Goal: Information Seeking & Learning: Find specific fact

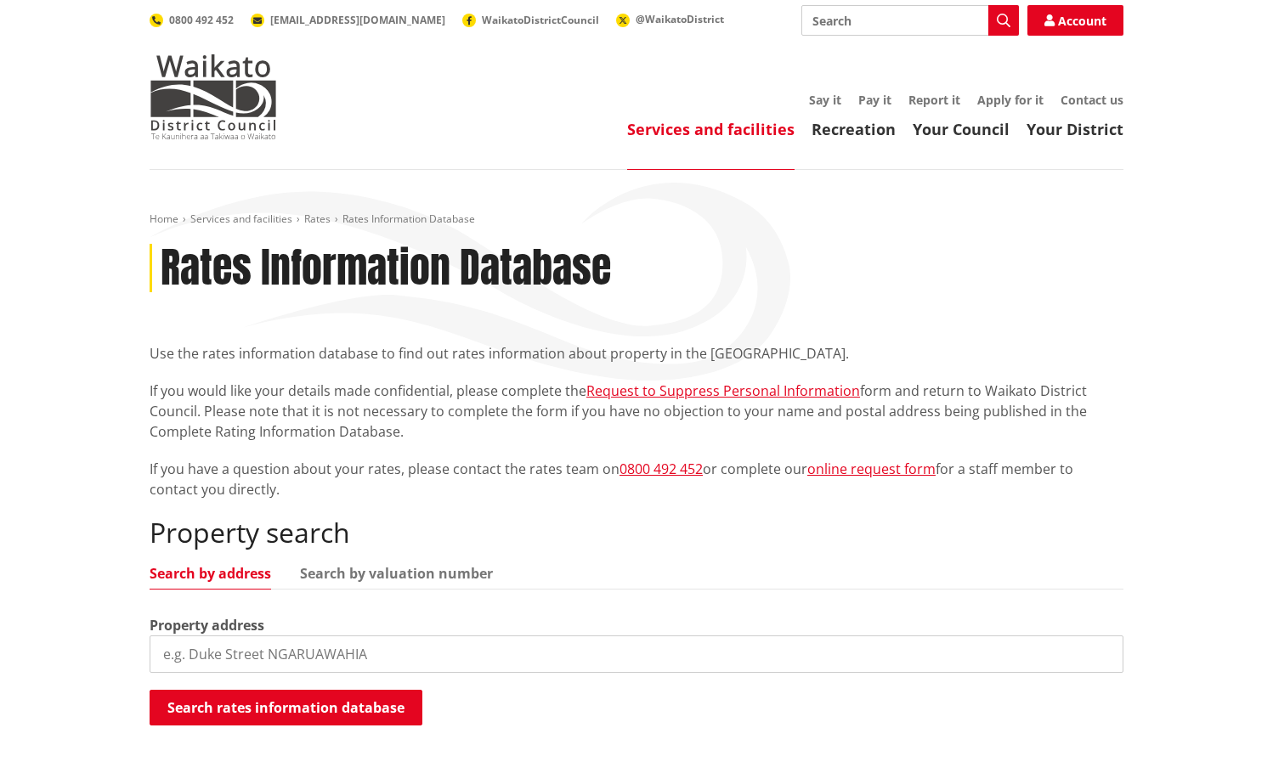
click at [265, 661] on input "search" at bounding box center [637, 654] width 974 height 37
paste input "[STREET_ADDRESS]"
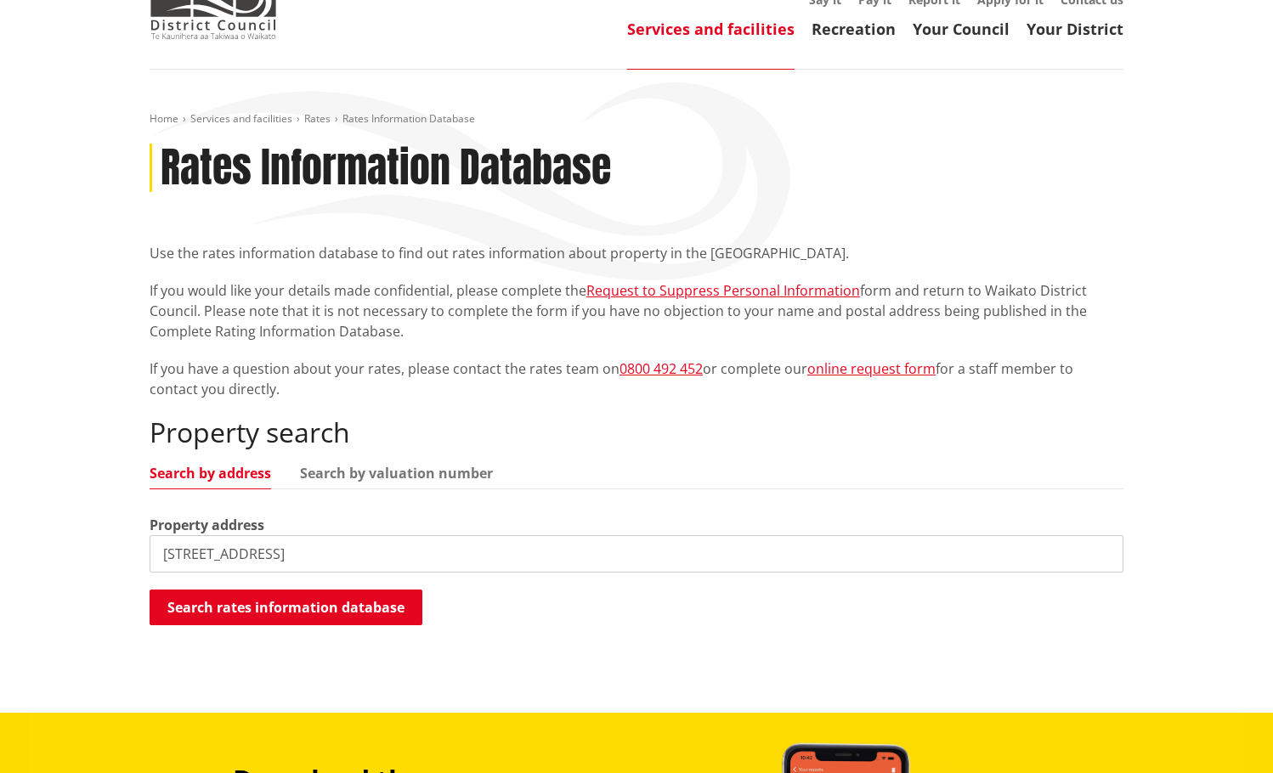
scroll to position [170, 0]
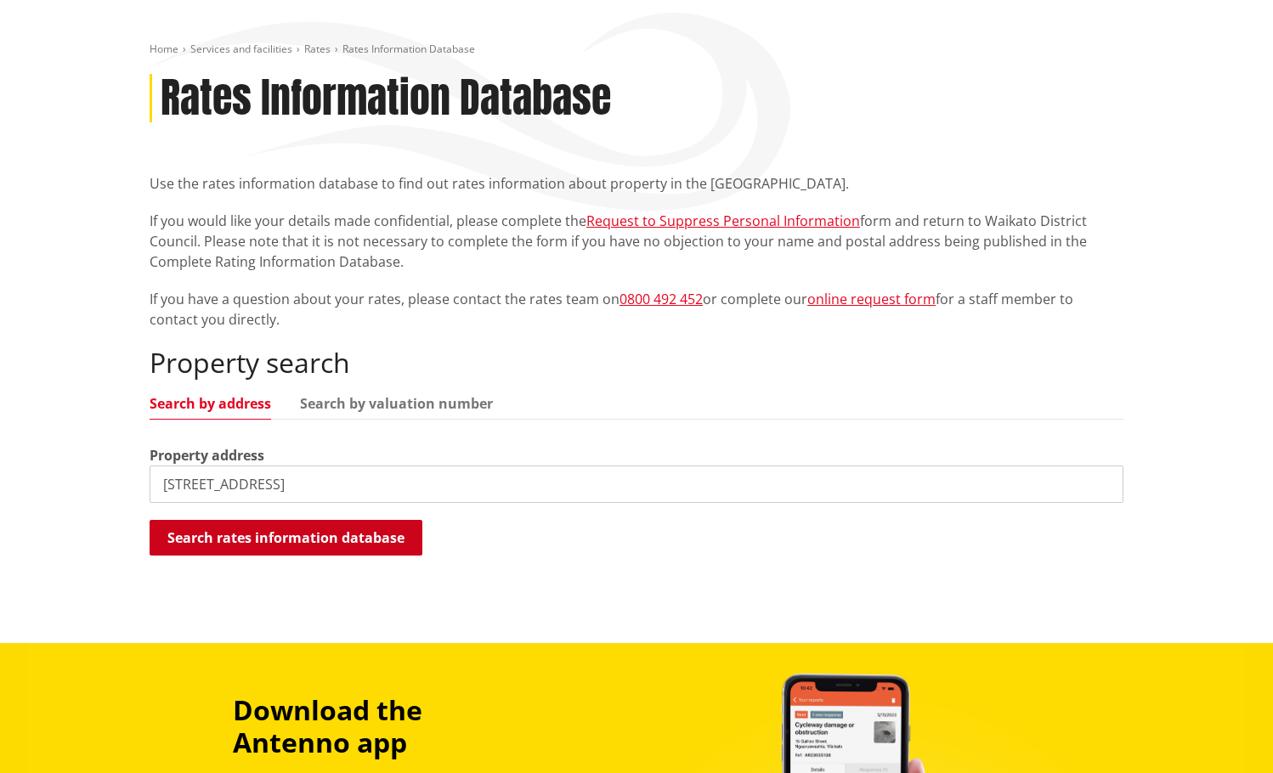
type input "[STREET_ADDRESS]"
click at [297, 535] on button "Search rates information database" at bounding box center [286, 538] width 273 height 36
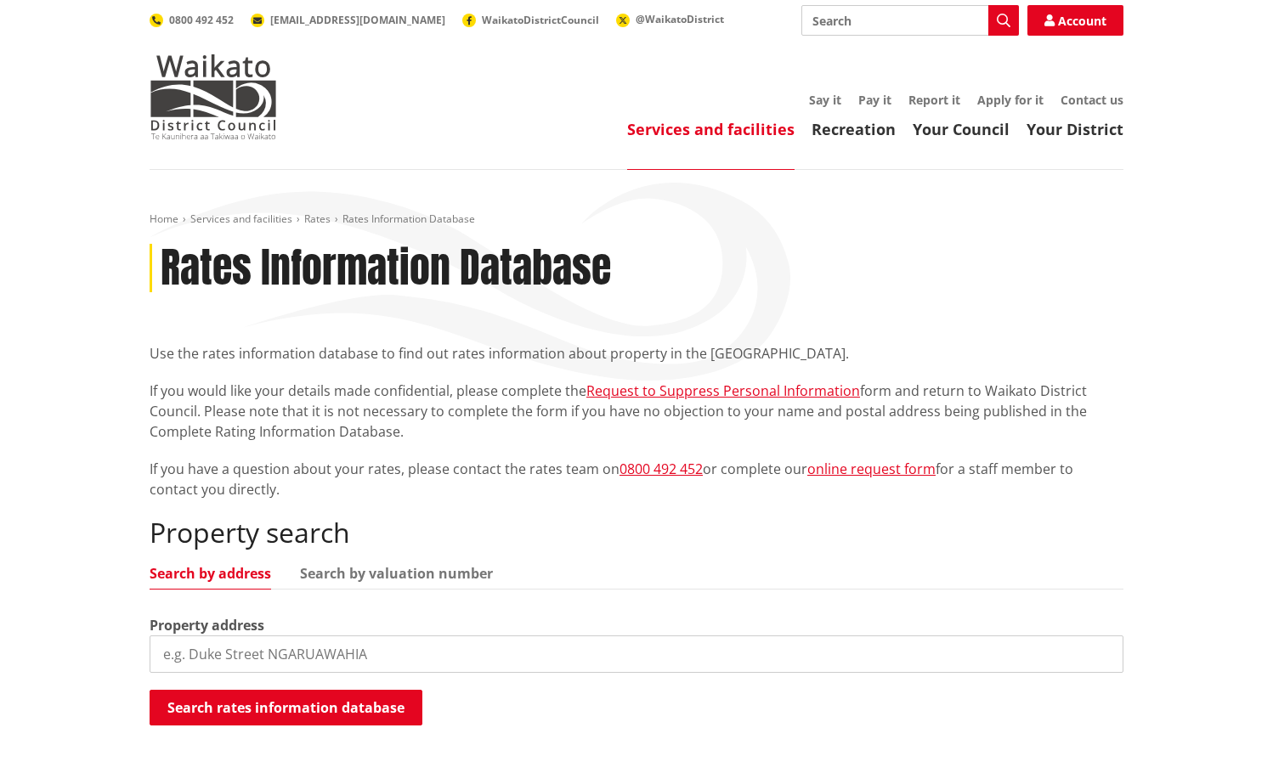
click at [306, 658] on input "search" at bounding box center [637, 654] width 974 height 37
paste input "[STREET_ADDRESS]"
click at [280, 708] on button "Search rates information database" at bounding box center [286, 708] width 273 height 36
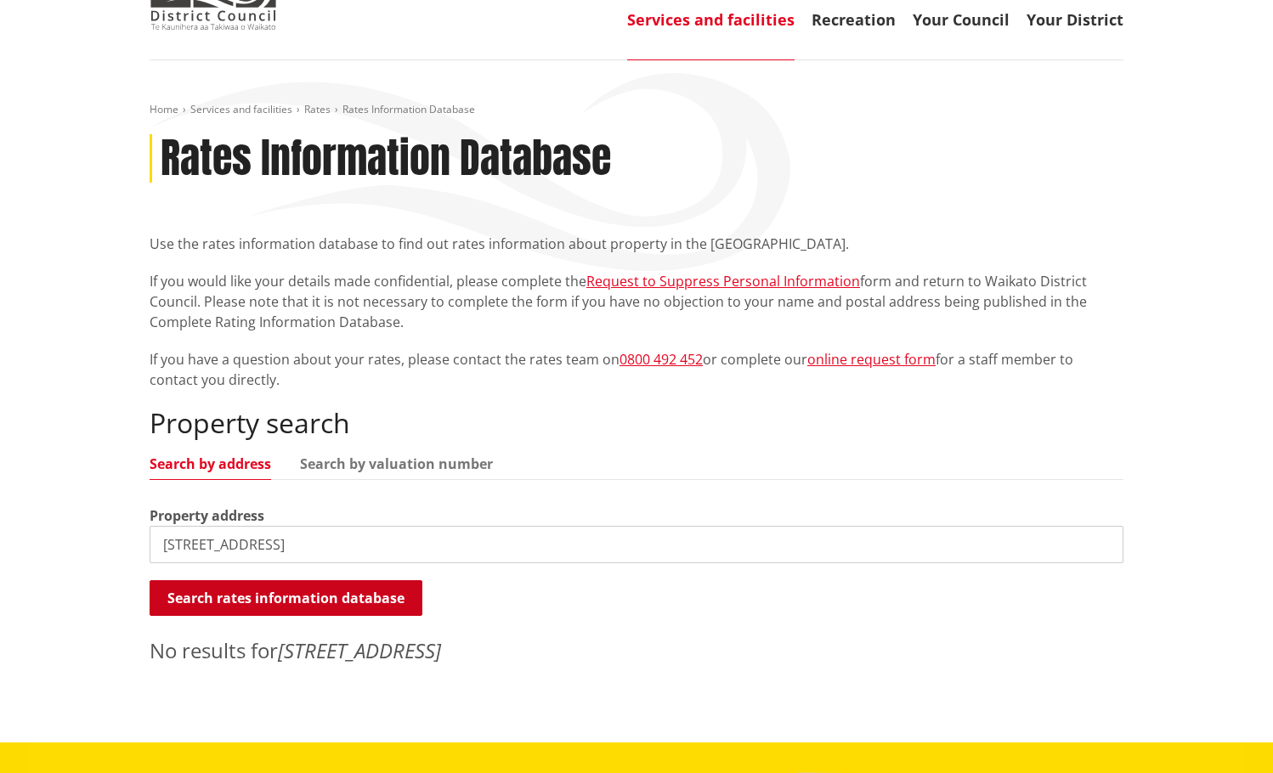
scroll to position [255, 0]
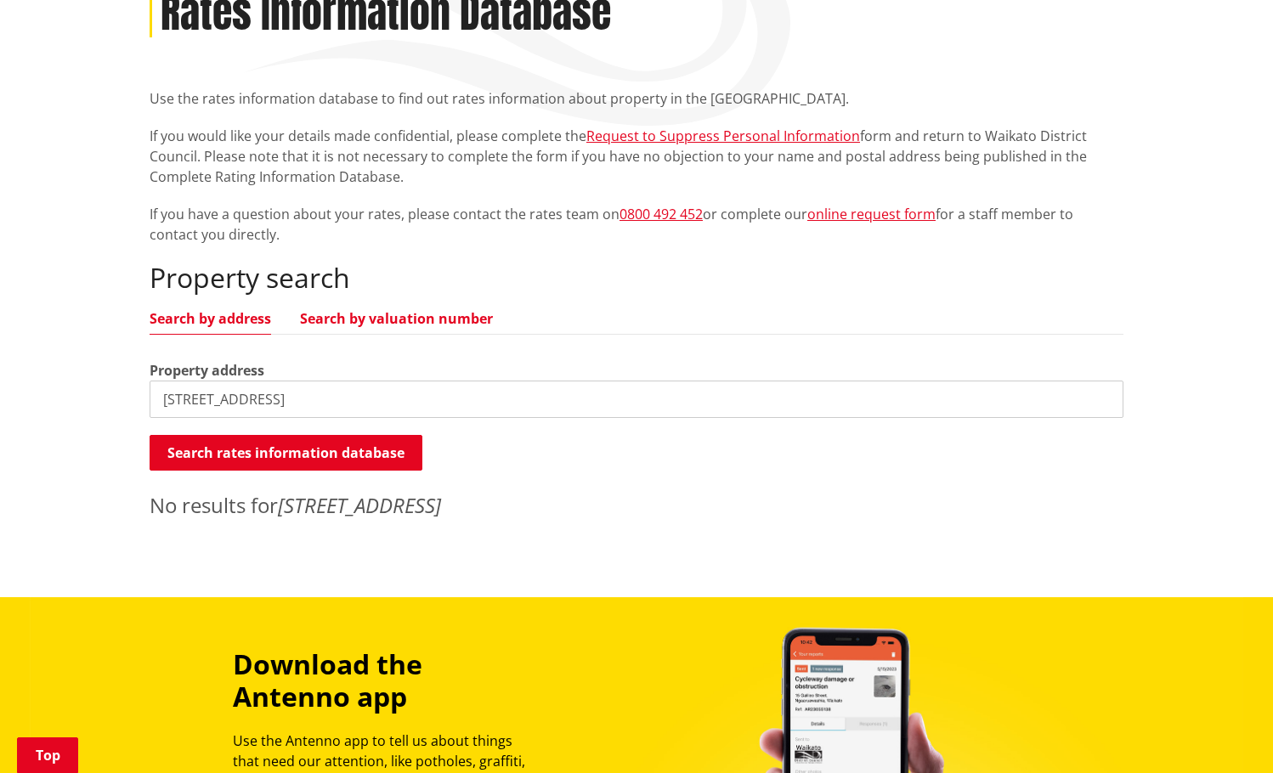
click at [404, 316] on link "Search by valuation number" at bounding box center [396, 319] width 193 height 14
click at [244, 316] on link "Search by address" at bounding box center [211, 319] width 122 height 14
drag, startPoint x: 347, startPoint y: 398, endPoint x: 427, endPoint y: 427, distance: 85.0
click at [357, 398] on input "[STREET_ADDRESS]" at bounding box center [637, 399] width 974 height 37
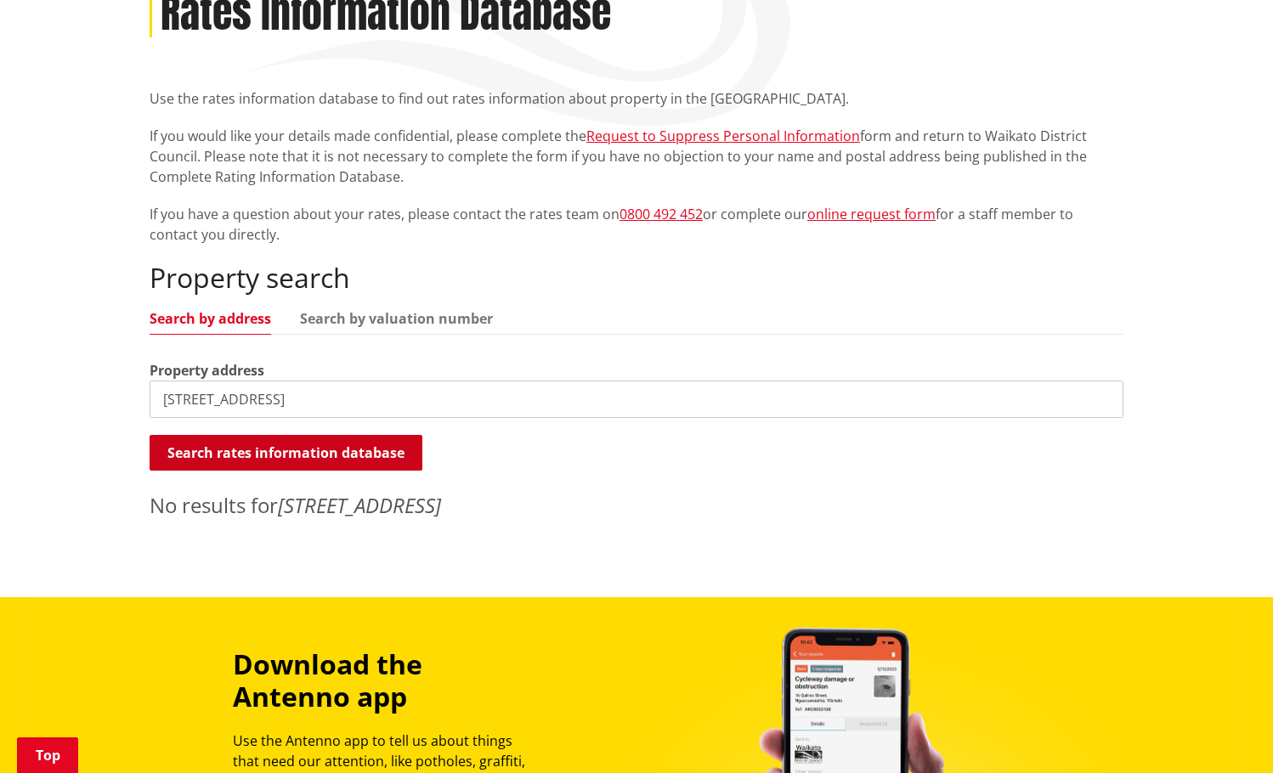
type input "[STREET_ADDRESS]"
click at [371, 446] on button "Search rates information database" at bounding box center [286, 453] width 273 height 36
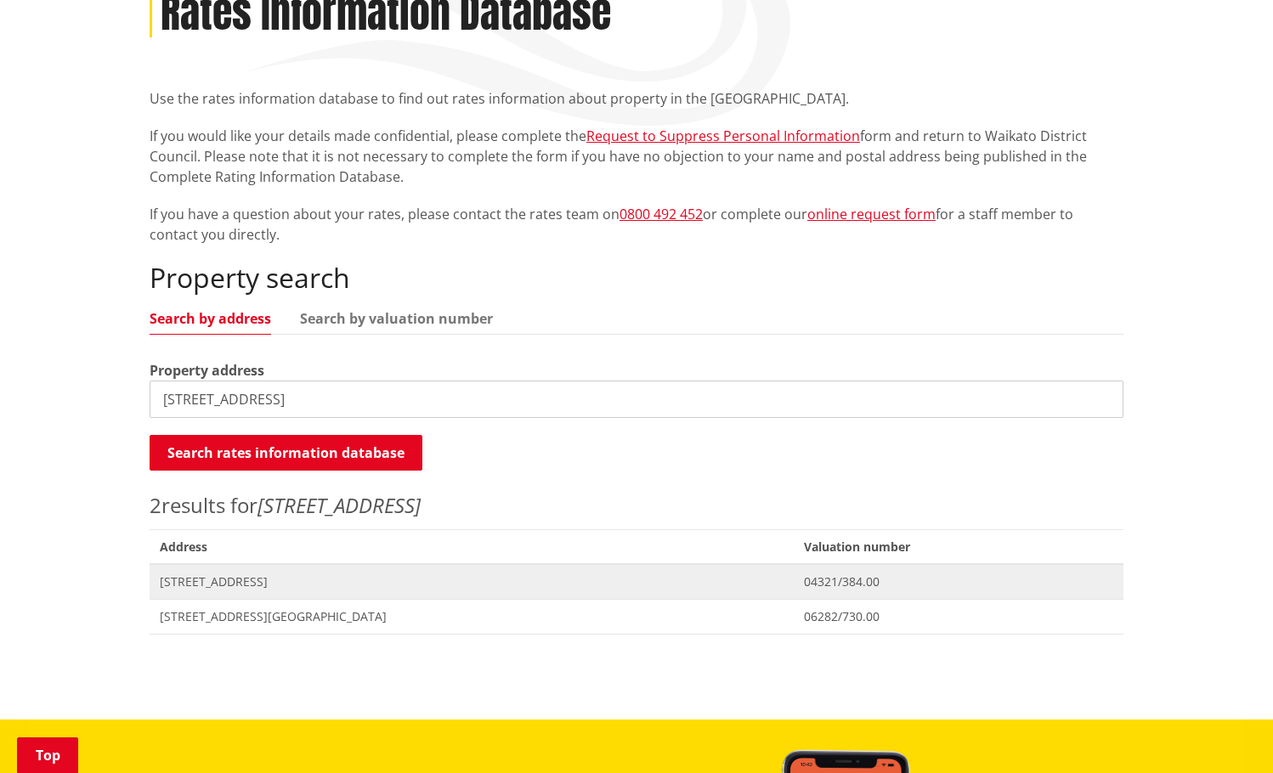
click at [280, 586] on span "[STREET_ADDRESS]" at bounding box center [472, 582] width 624 height 17
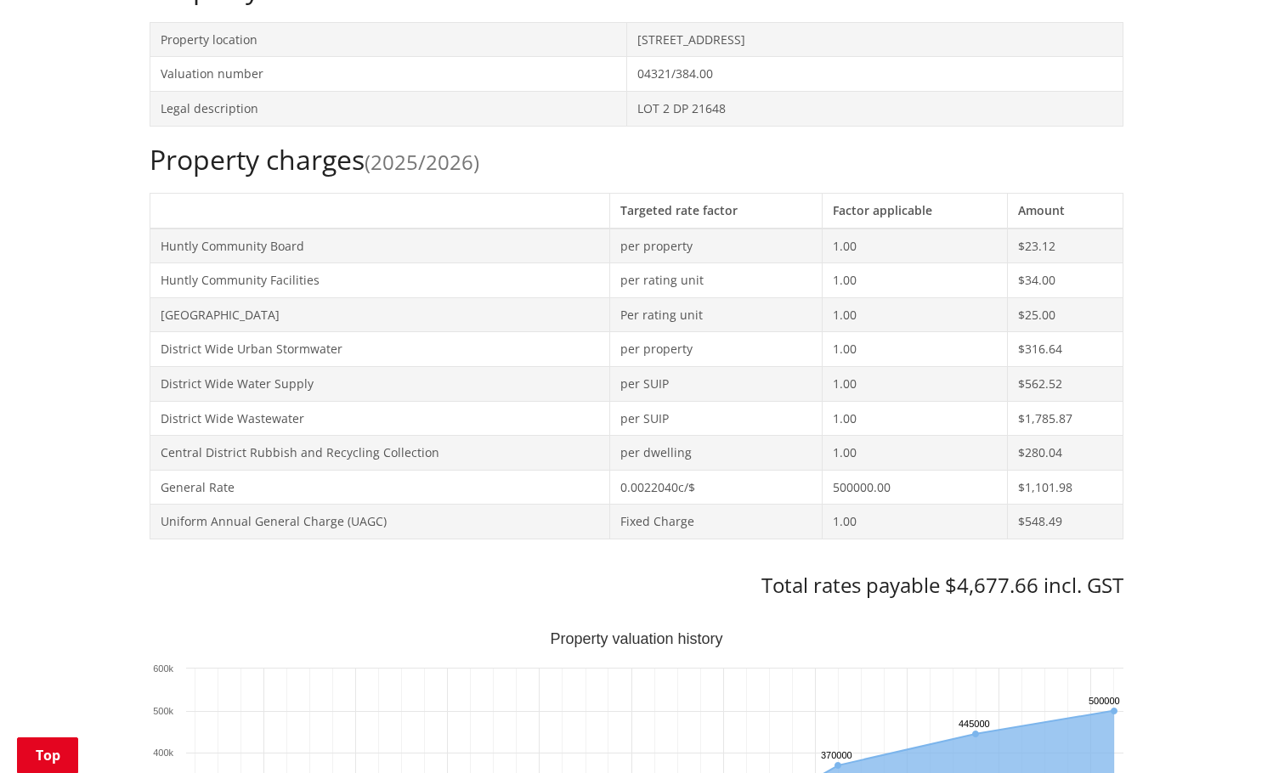
scroll to position [765, 0]
